Goal: Navigation & Orientation: Find specific page/section

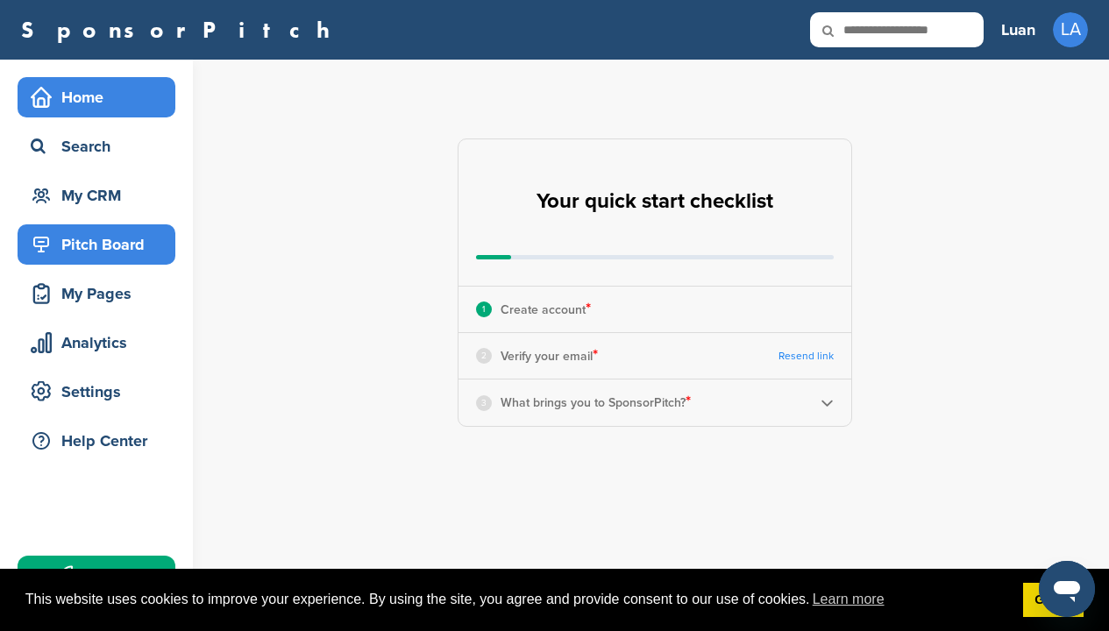
click at [125, 248] on div "Pitch Board" at bounding box center [100, 245] width 149 height 32
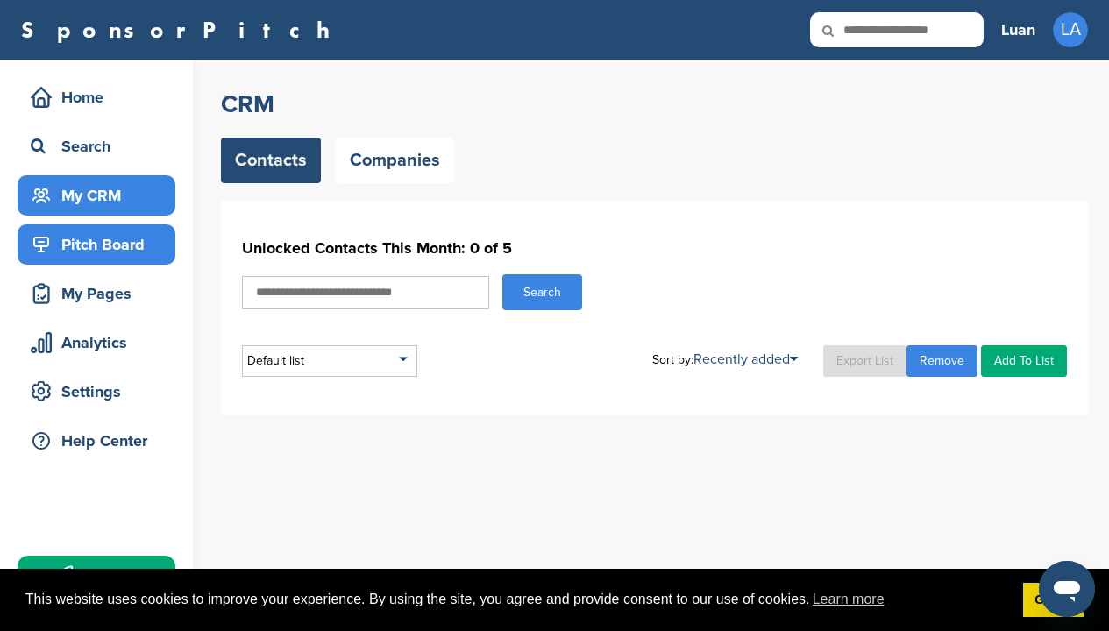
click at [131, 259] on div "Pitch Board" at bounding box center [100, 245] width 149 height 32
click at [141, 235] on div "Pitch Board" at bounding box center [100, 245] width 149 height 32
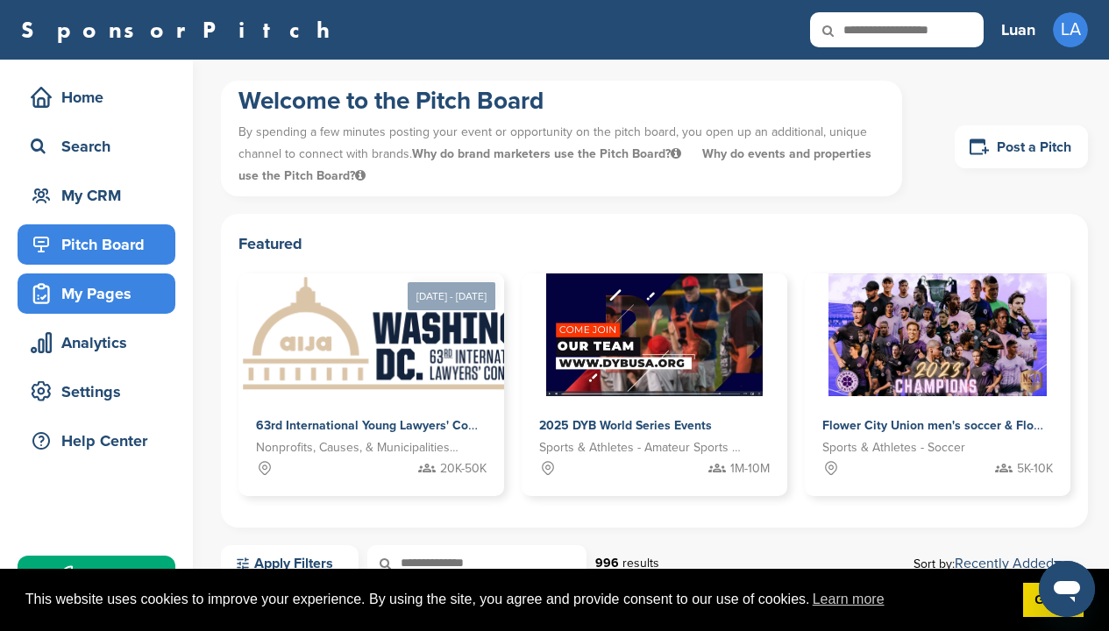
click at [135, 286] on div "My Pages" at bounding box center [100, 294] width 149 height 32
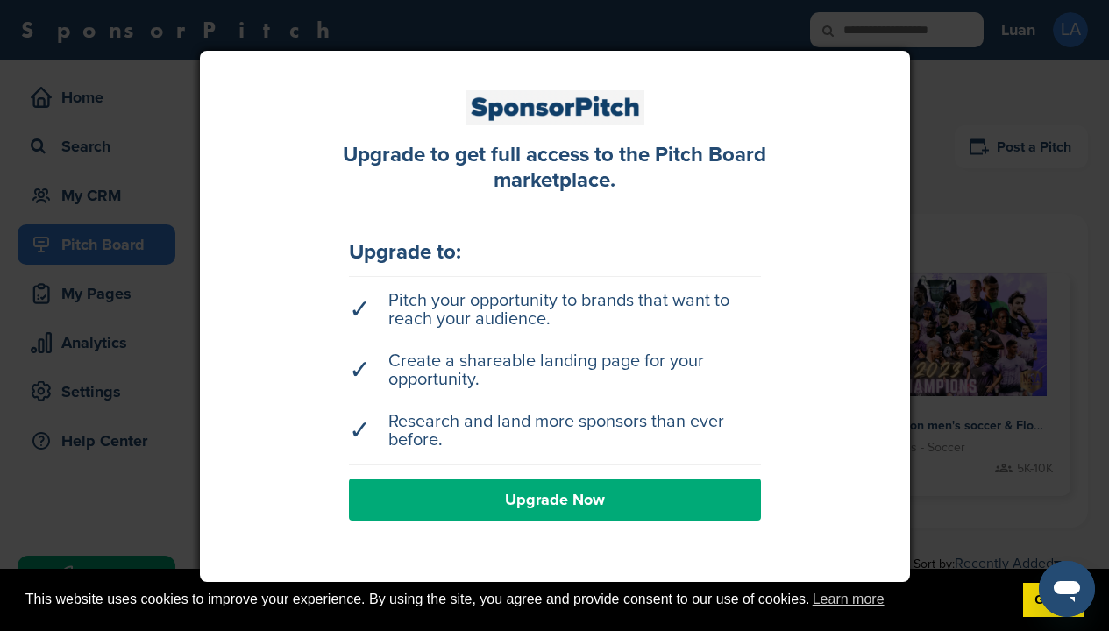
click at [153, 264] on div at bounding box center [554, 315] width 1109 height 631
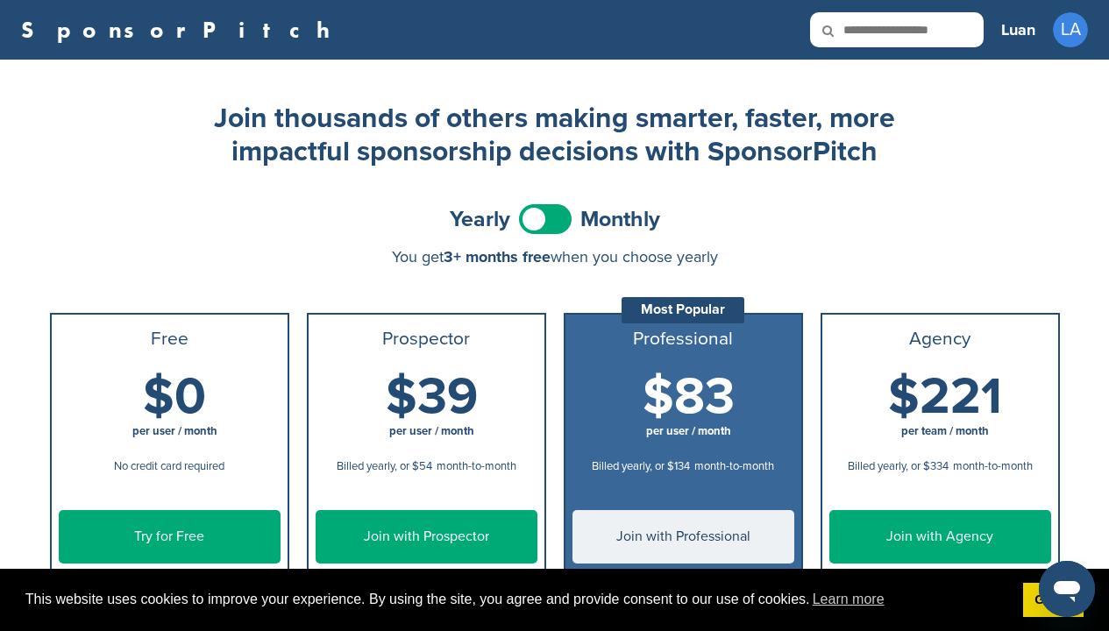
click at [131, 18] on link "SponsorPitch" at bounding box center [181, 29] width 320 height 23
